Goal: Task Accomplishment & Management: Use online tool/utility

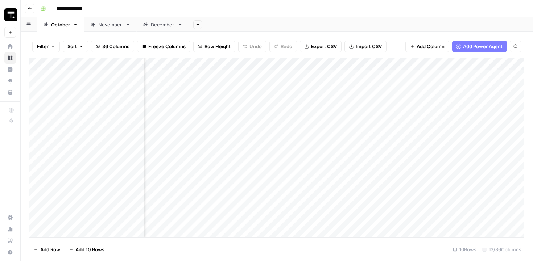
scroll to position [0, 524]
click at [335, 109] on div "Add Column" at bounding box center [276, 148] width 495 height 180
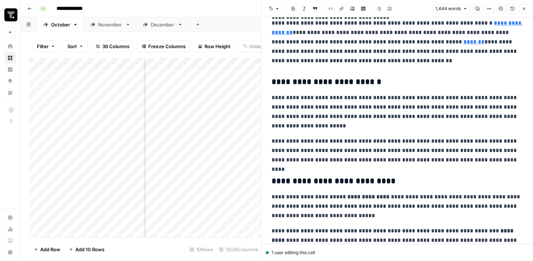
scroll to position [162, 0]
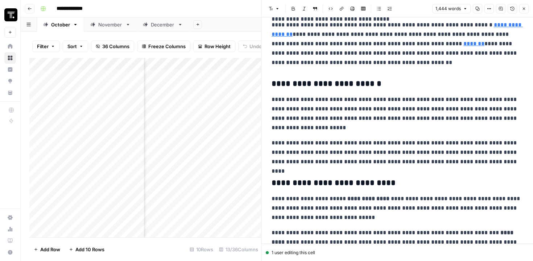
click at [335, 88] on h3 "**********" at bounding box center [396, 84] width 251 height 10
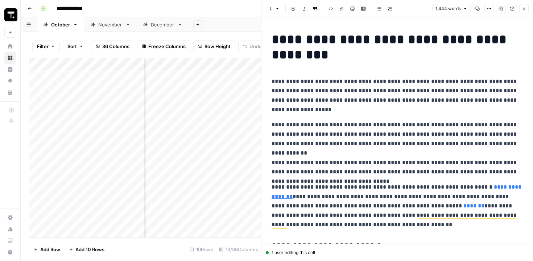
click at [510, 8] on icon "button" at bounding box center [512, 9] width 4 height 4
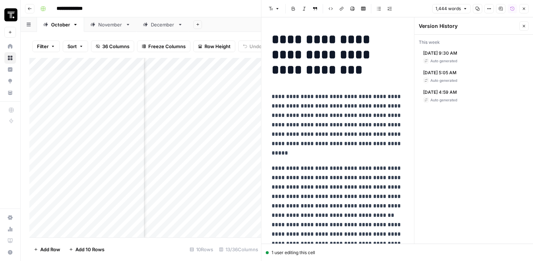
click at [475, 61] on div "[DATE] 9:30 AM Auto generated" at bounding box center [473, 57] width 110 height 20
click at [427, 56] on span "[DATE] 9:30 AM" at bounding box center [440, 53] width 34 height 7
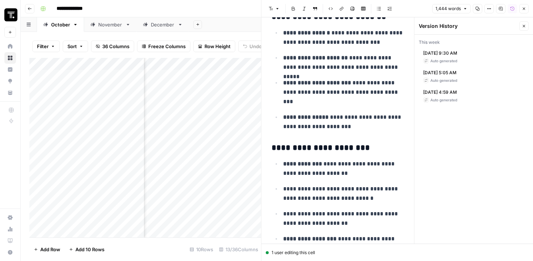
scroll to position [2207, 0]
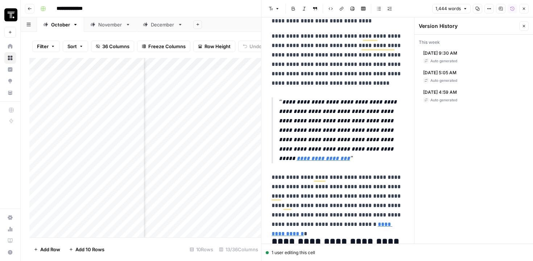
click at [501, 8] on icon "button" at bounding box center [501, 9] width 4 height 4
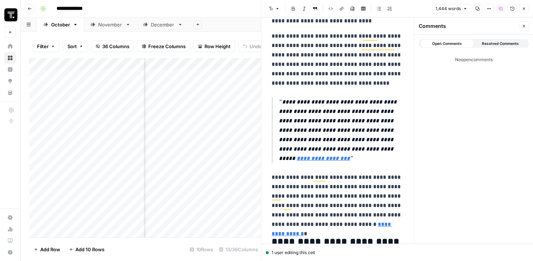
click at [526, 24] on button "Close" at bounding box center [523, 25] width 9 height 9
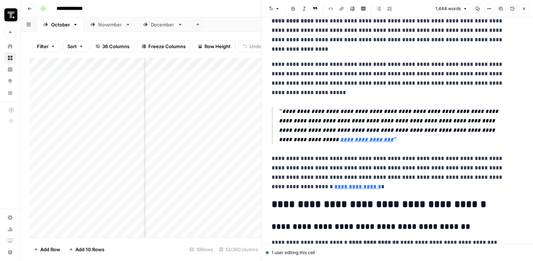
scroll to position [1669, 0]
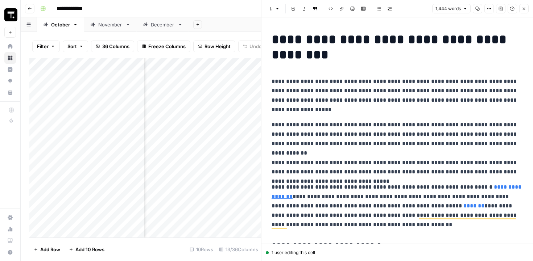
click at [384, 112] on p "**********" at bounding box center [396, 96] width 251 height 38
copy div "**********"
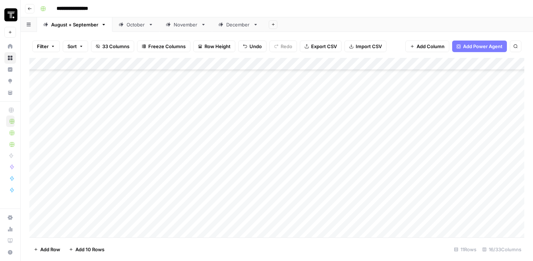
scroll to position [195, 0]
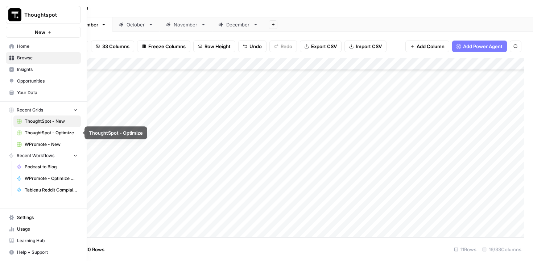
click at [62, 134] on span "ThoughtSpot - Optimize" at bounding box center [51, 133] width 53 height 7
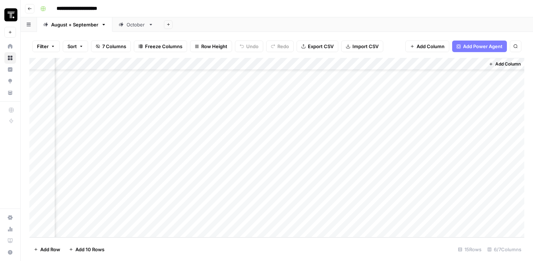
scroll to position [29, 204]
click at [395, 221] on div "Add Column" at bounding box center [276, 148] width 495 height 180
click at [411, 217] on div "Add Column" at bounding box center [276, 148] width 495 height 180
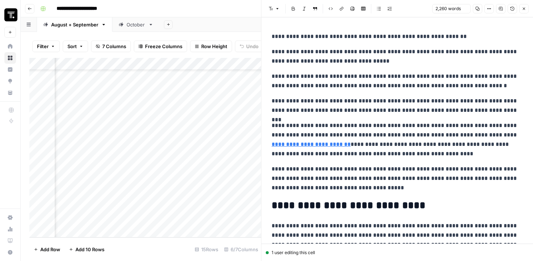
click at [372, 113] on p "**********" at bounding box center [396, 105] width 251 height 19
copy div "**********"
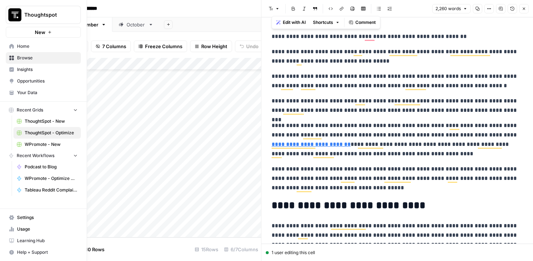
click at [51, 141] on span "WPromote - New" at bounding box center [51, 144] width 53 height 7
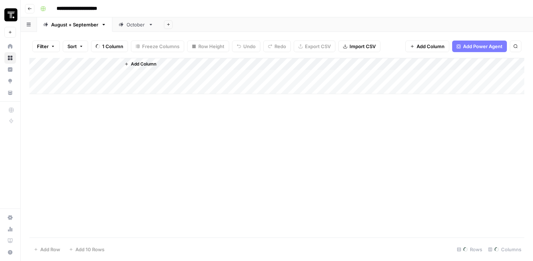
scroll to position [29, 216]
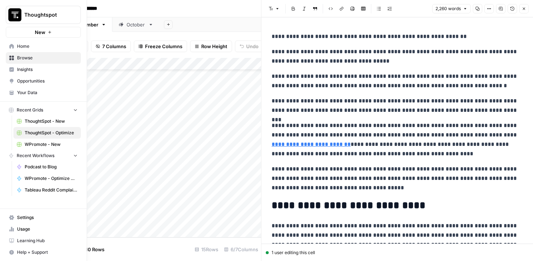
click at [75, 108] on icon "button" at bounding box center [75, 109] width 5 height 5
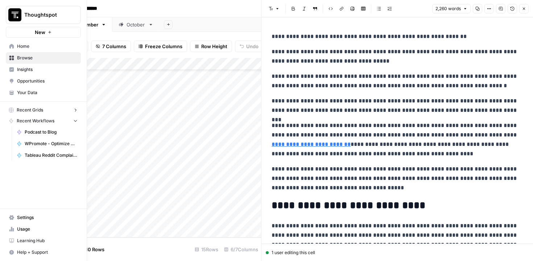
click at [75, 108] on icon "button" at bounding box center [75, 110] width 6 height 6
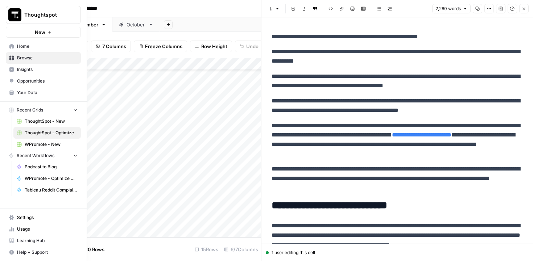
click at [31, 61] on span "Browse" at bounding box center [47, 58] width 61 height 7
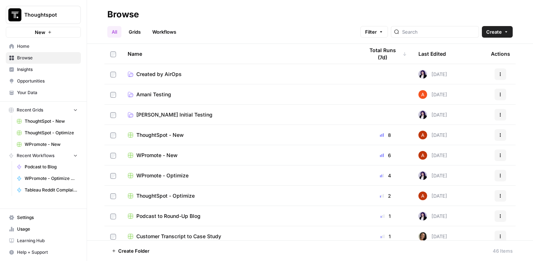
click at [183, 173] on span "WPromote - Optimize" at bounding box center [162, 175] width 52 height 7
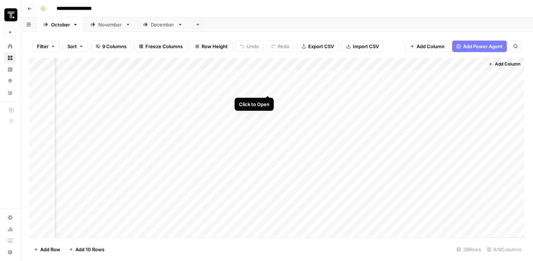
click at [268, 87] on div "Add Column" at bounding box center [276, 148] width 495 height 180
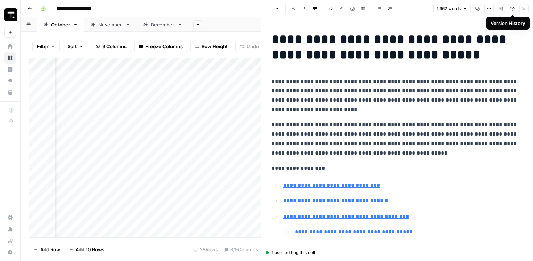
click at [512, 8] on icon "button" at bounding box center [512, 9] width 4 height 4
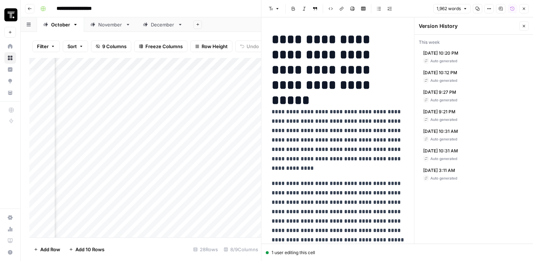
click at [447, 51] on span "Oct 10, 2025 10:20 PM" at bounding box center [440, 53] width 35 height 7
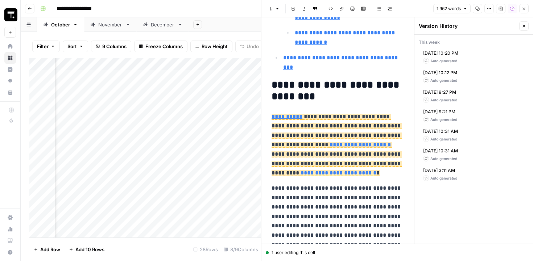
scroll to position [453, 0]
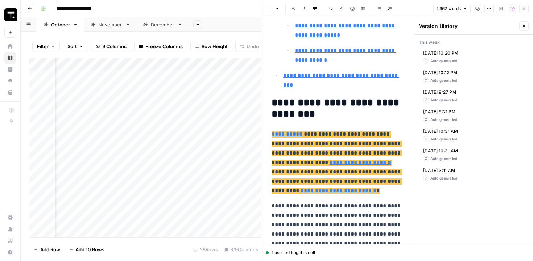
click at [280, 136] on span "**********" at bounding box center [336, 149] width 130 height 34
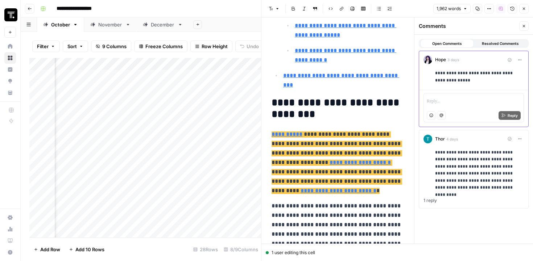
click at [500, 9] on icon "button" at bounding box center [501, 9] width 4 height 4
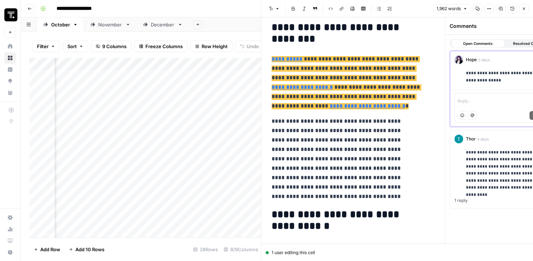
scroll to position [319, 0]
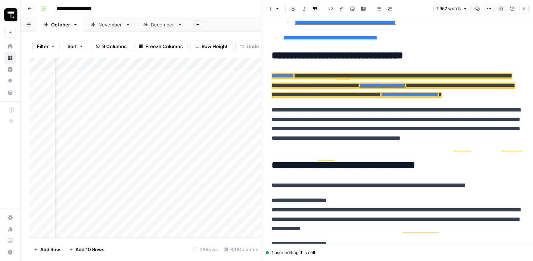
click at [500, 10] on icon "button" at bounding box center [500, 9] width 4 height 4
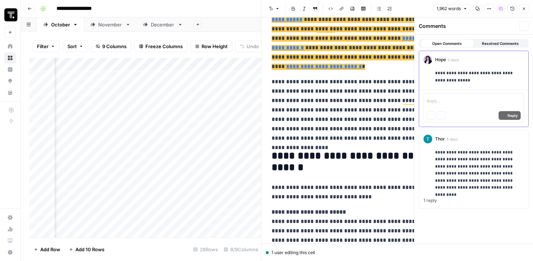
scroll to position [453, 0]
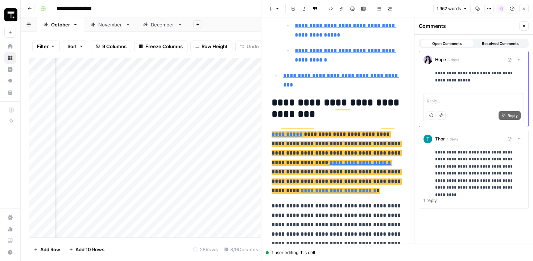
click at [523, 25] on icon "button" at bounding box center [523, 26] width 4 height 4
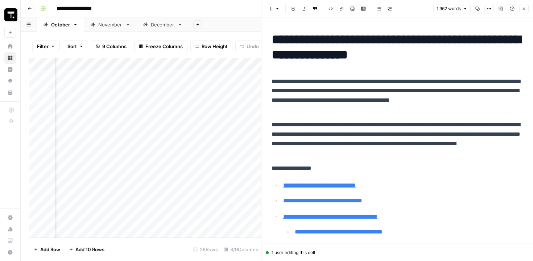
scroll to position [0, 0]
click at [525, 12] on button "Close" at bounding box center [523, 8] width 9 height 9
